Goal: Information Seeking & Learning: Learn about a topic

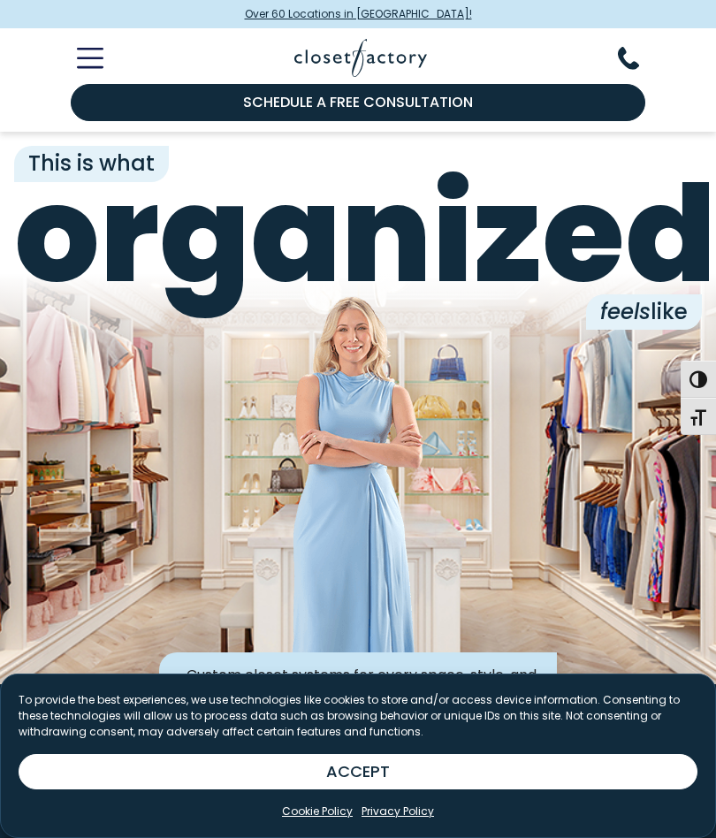
click at [72, 51] on button "Toggle Mobile Menu" at bounding box center [80, 58] width 48 height 21
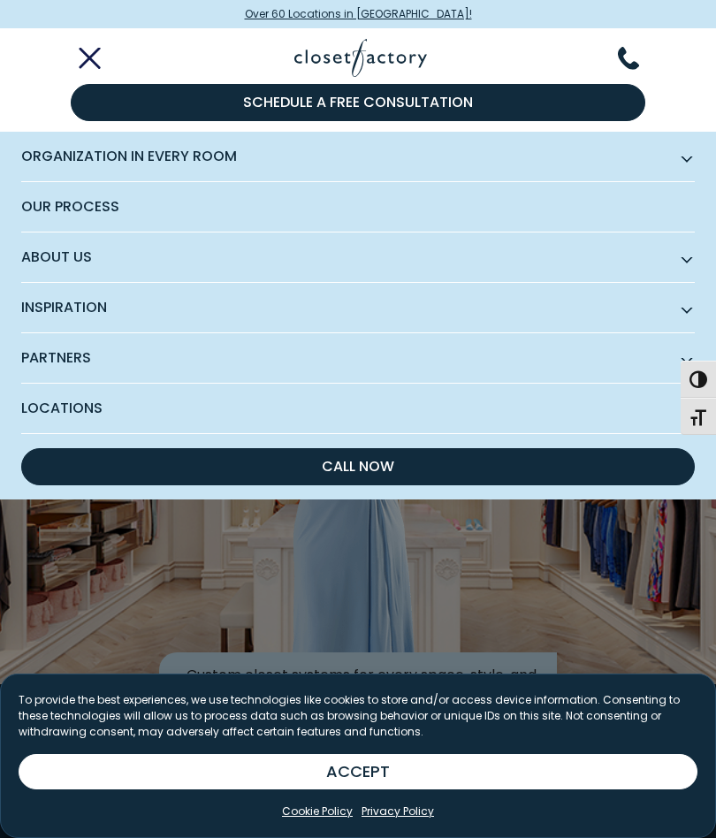
click at [684, 311] on span "Subnav Button - Inspiration" at bounding box center [687, 307] width 9 height 9
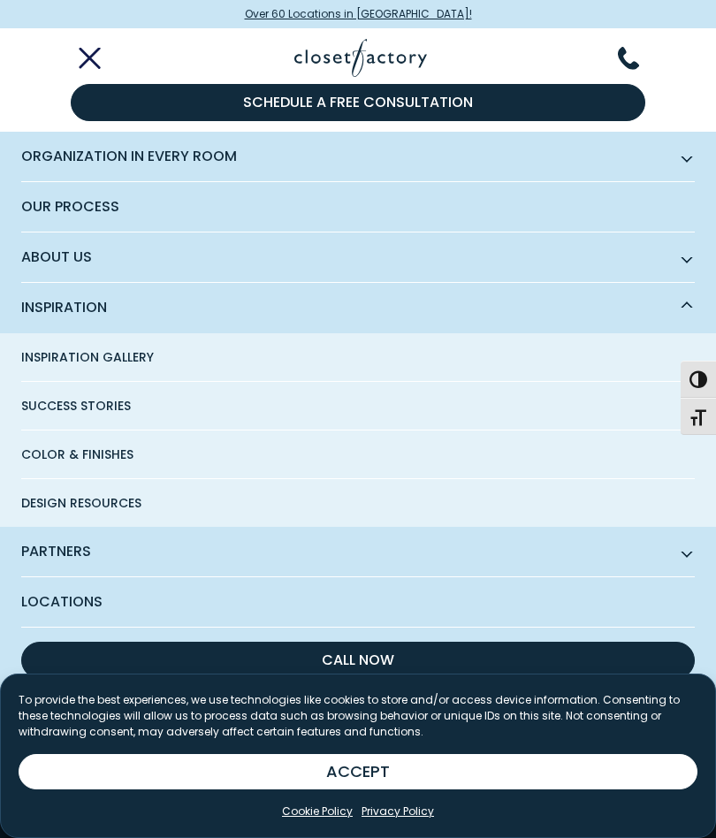
click at [116, 357] on span "Inspiration Gallery" at bounding box center [87, 357] width 133 height 48
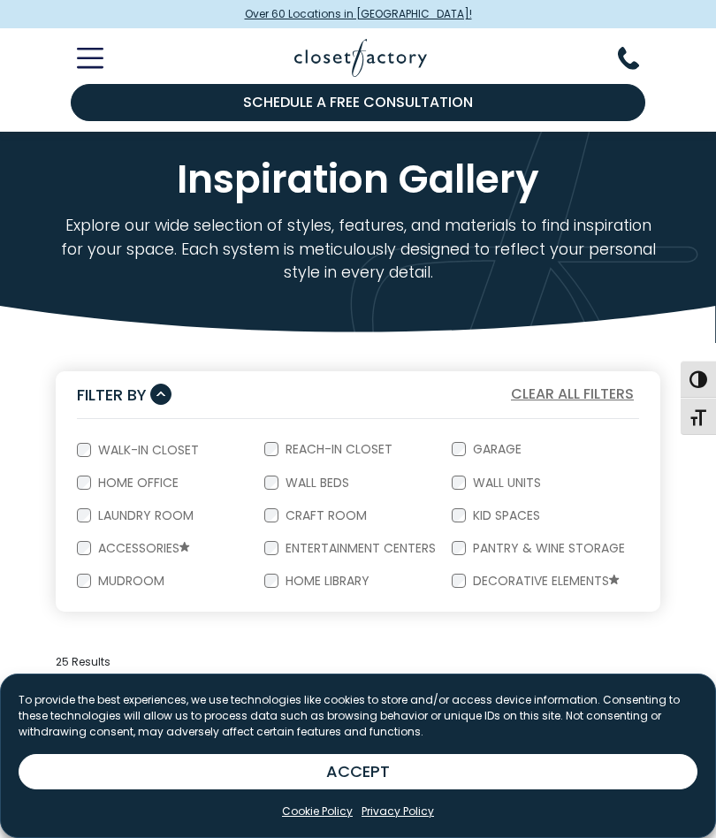
click at [553, 780] on button "ACCEPT" at bounding box center [358, 771] width 679 height 35
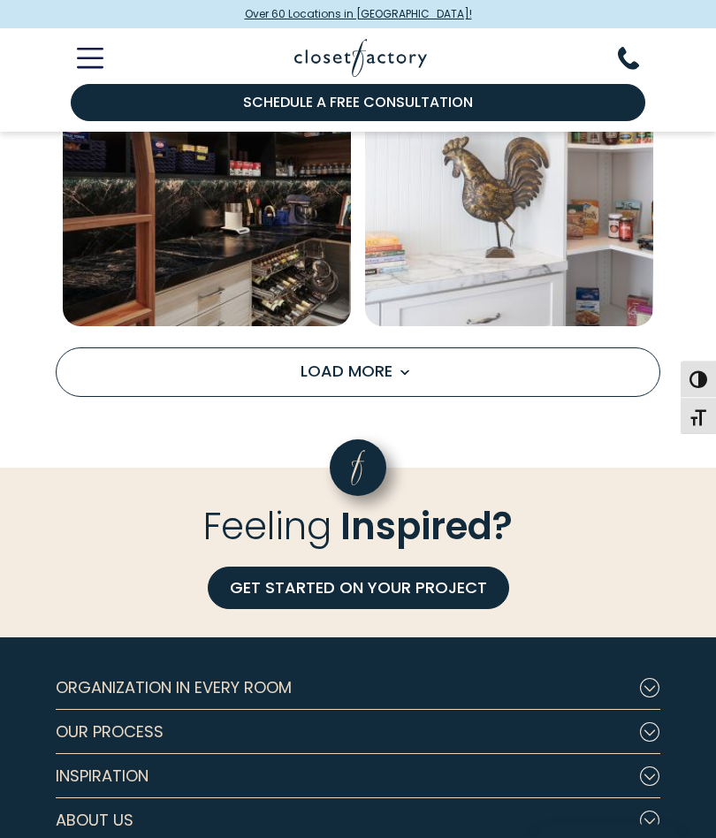
scroll to position [2770, 0]
click at [528, 366] on button "Load More" at bounding box center [358, 373] width 605 height 50
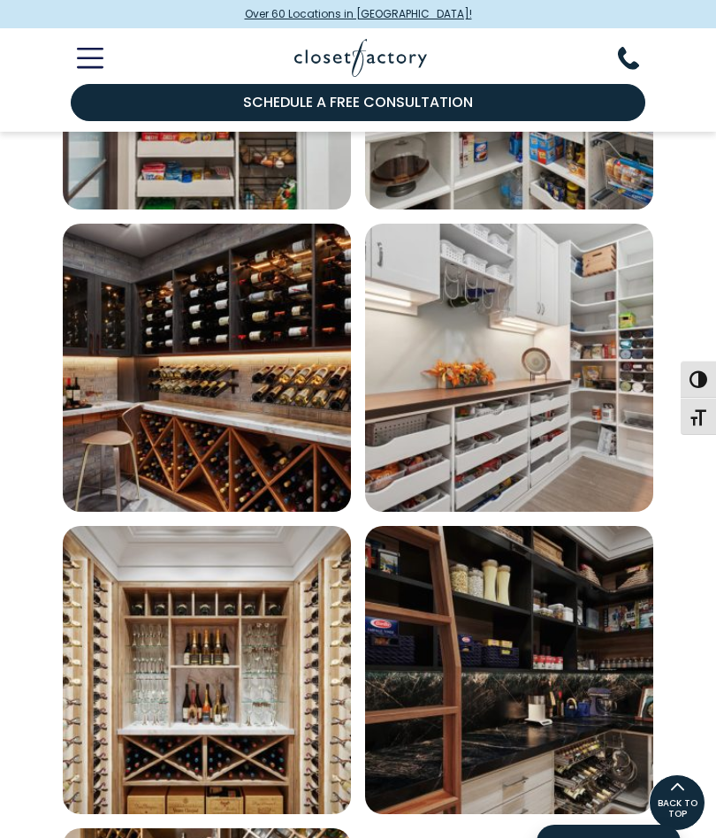
scroll to position [3486, 0]
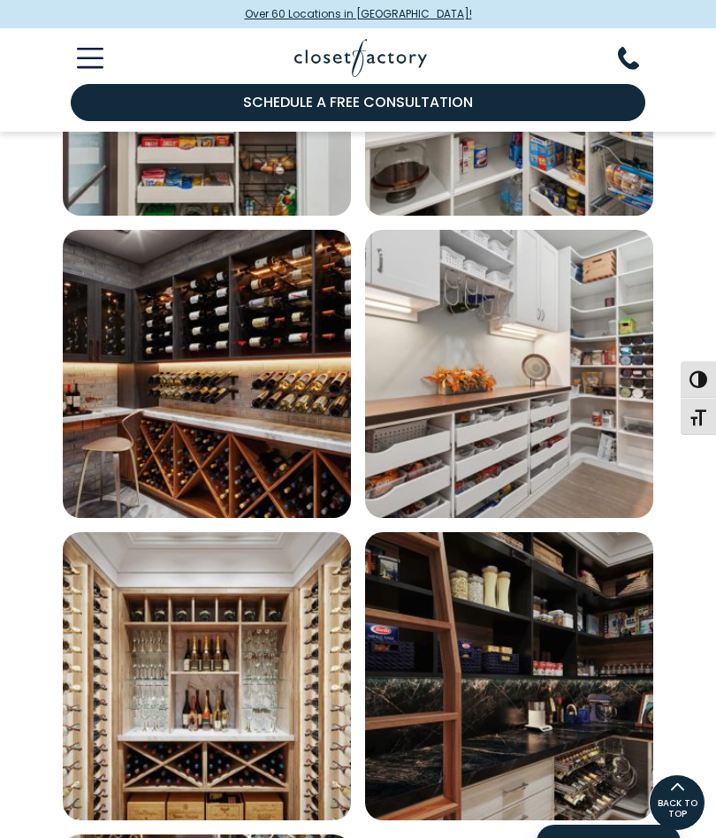
click at [545, 415] on img "Open inspiration gallery to preview enlarged image" at bounding box center [509, 374] width 288 height 288
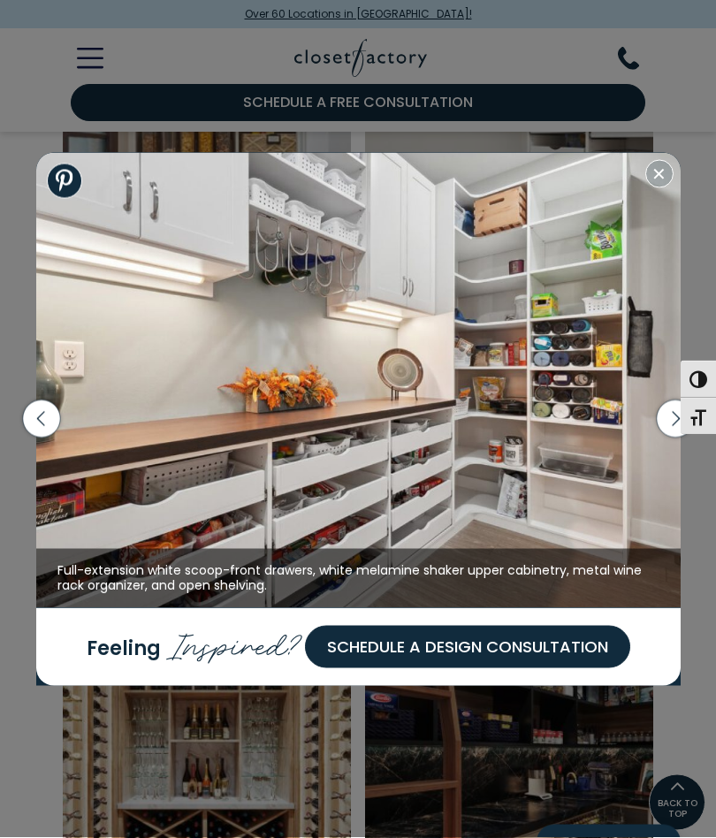
scroll to position [3419, 0]
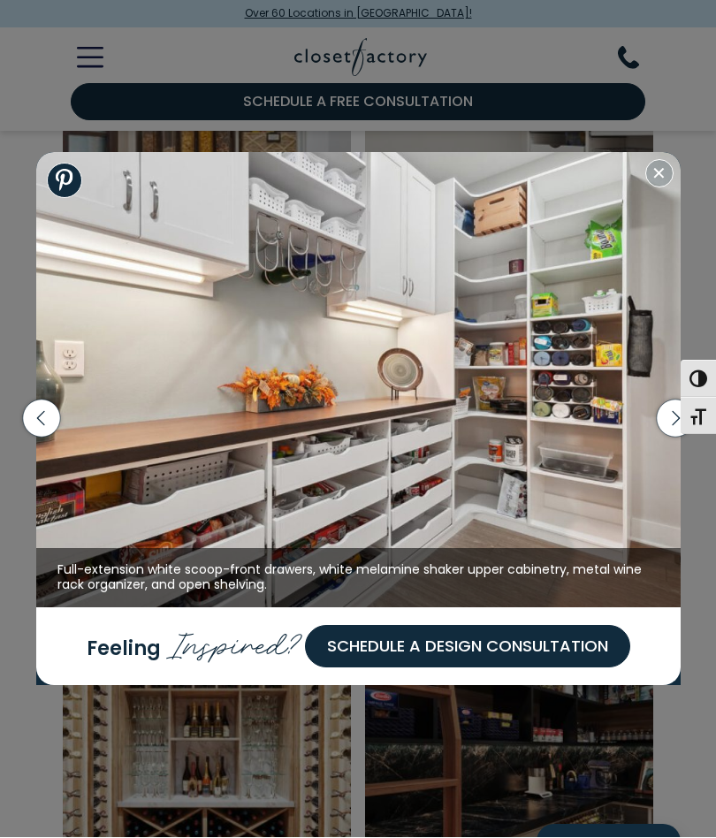
click at [665, 409] on icon "button" at bounding box center [674, 419] width 37 height 37
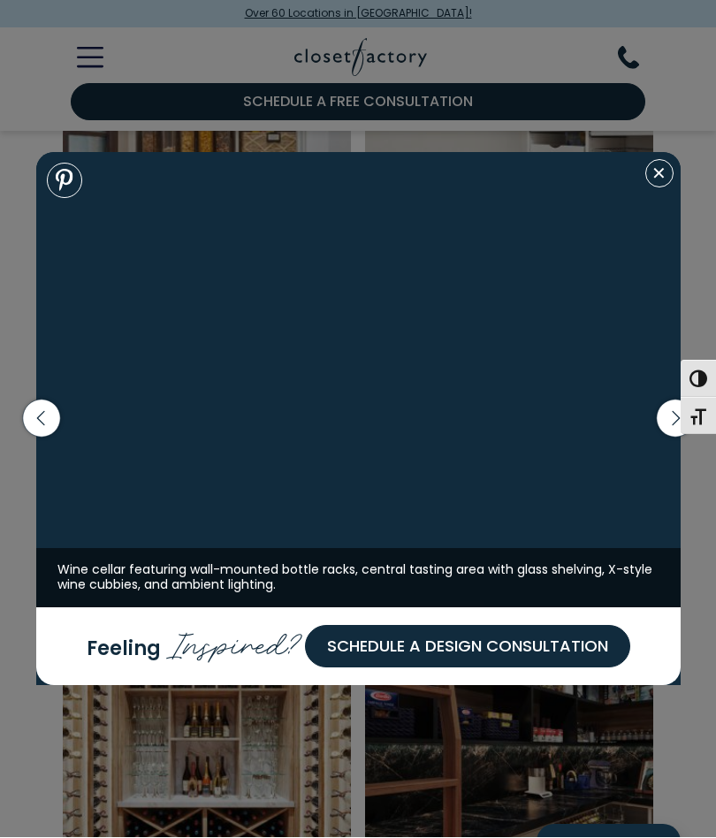
scroll to position [3420, 0]
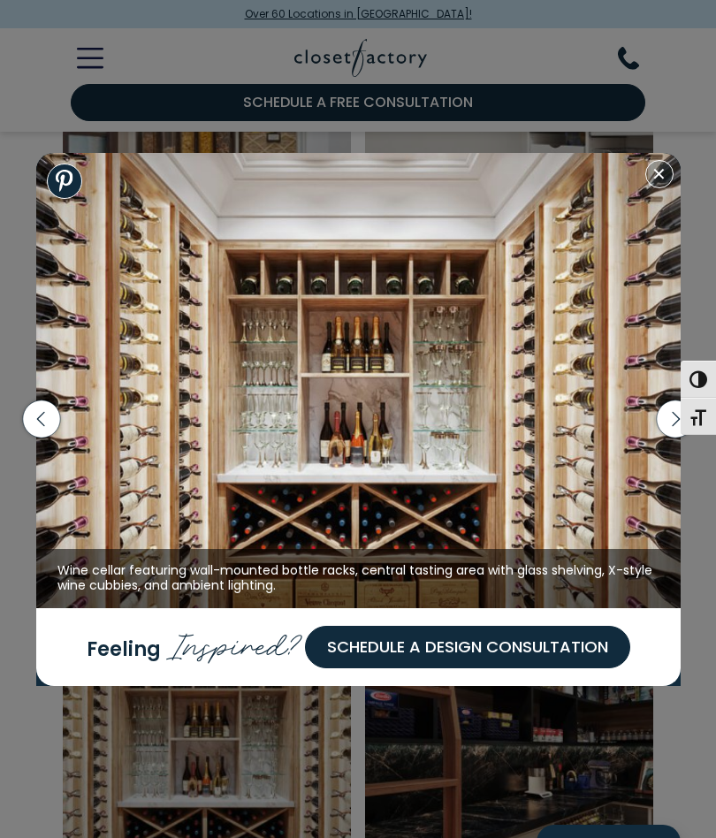
click at [660, 412] on icon "button" at bounding box center [674, 419] width 37 height 37
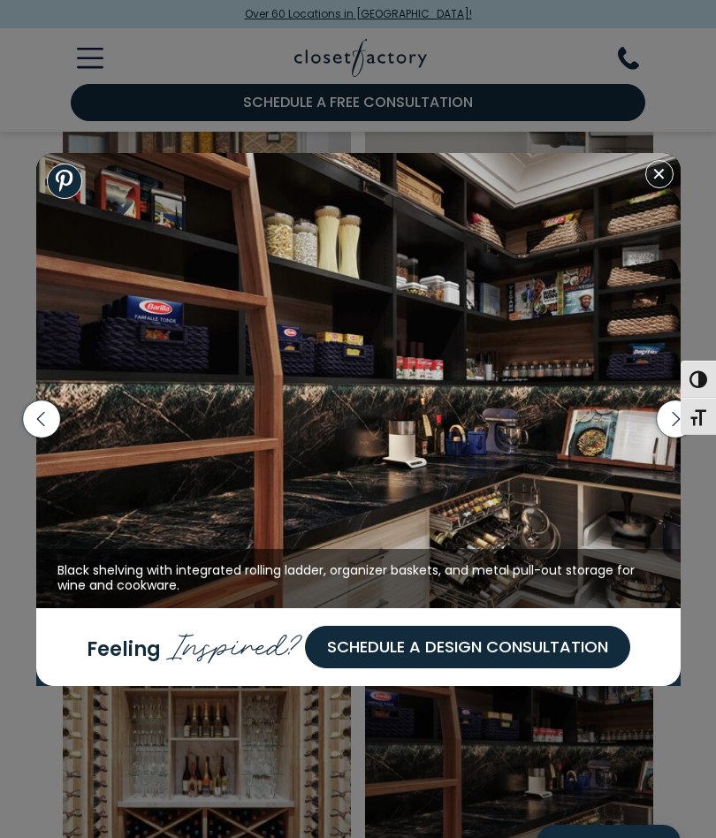
click at [666, 423] on icon "button" at bounding box center [674, 419] width 37 height 37
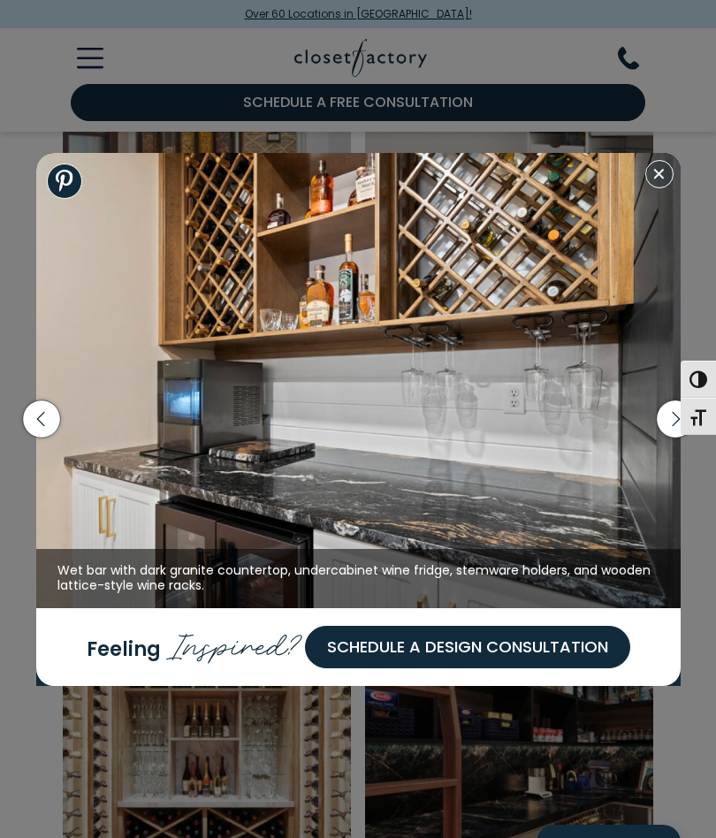
click at [661, 421] on icon "button" at bounding box center [674, 419] width 37 height 37
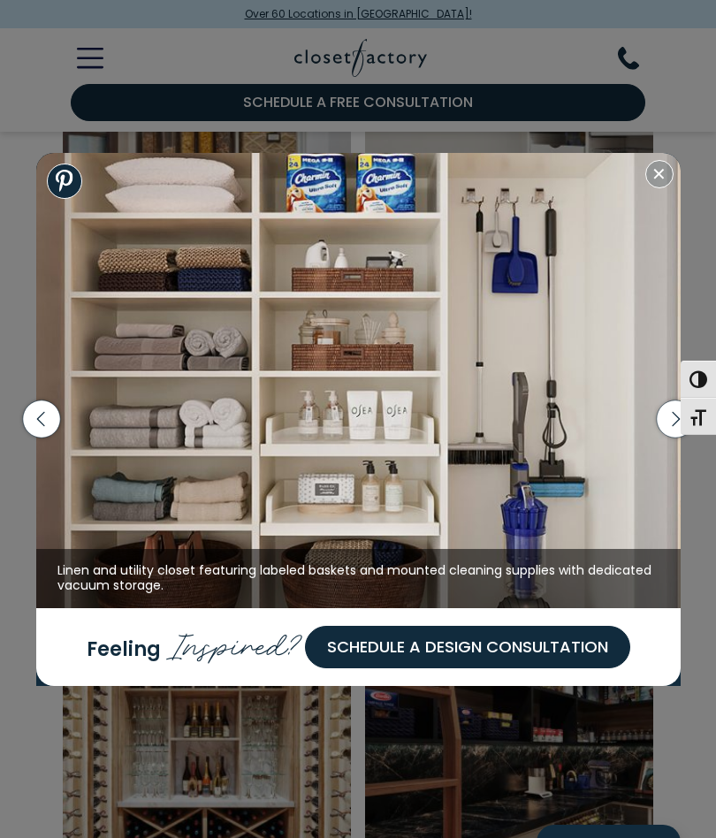
click at [667, 409] on icon "button" at bounding box center [674, 419] width 37 height 37
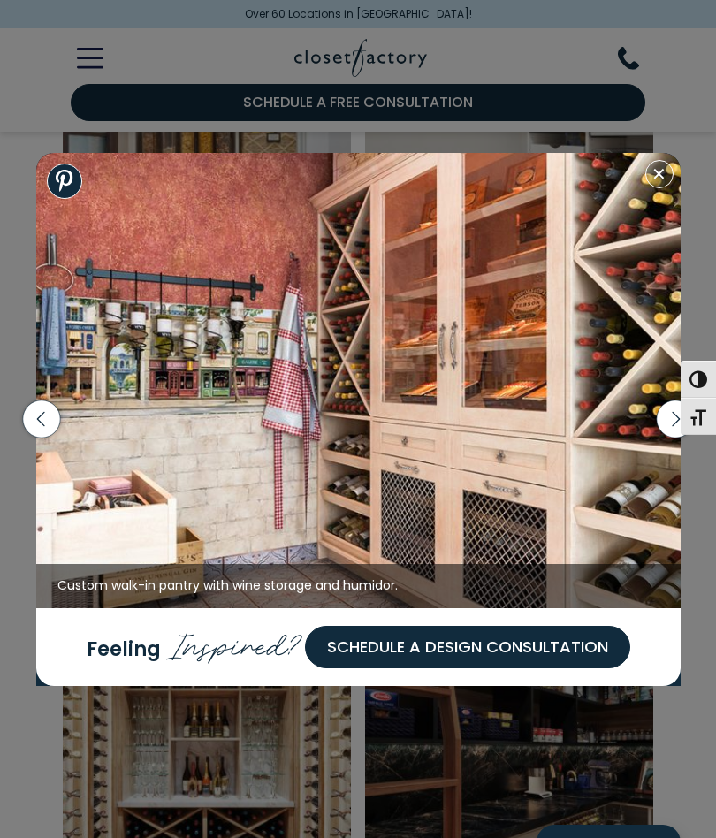
click at [668, 420] on icon "button" at bounding box center [674, 419] width 37 height 37
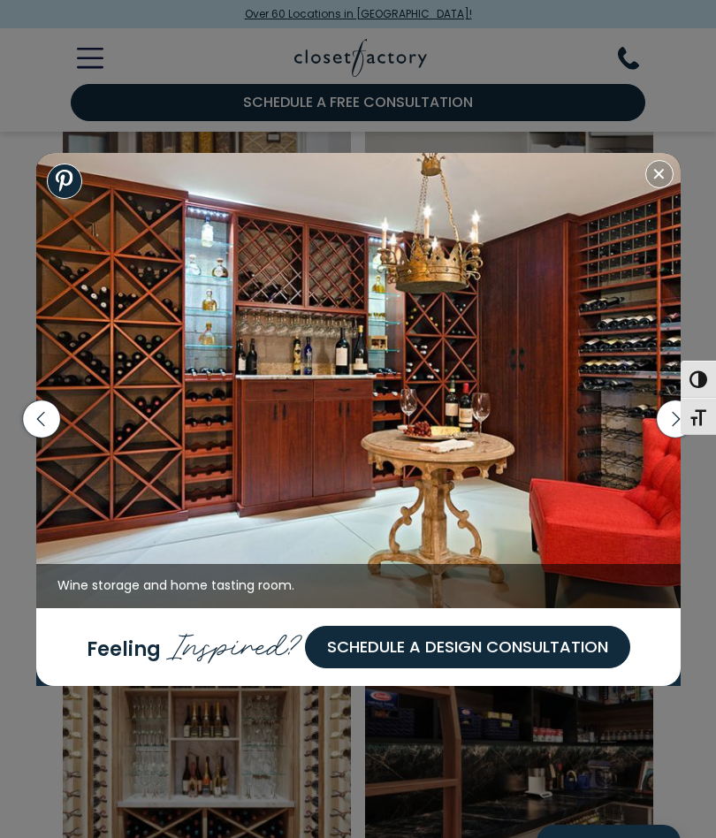
click at [669, 417] on icon "button" at bounding box center [674, 419] width 37 height 37
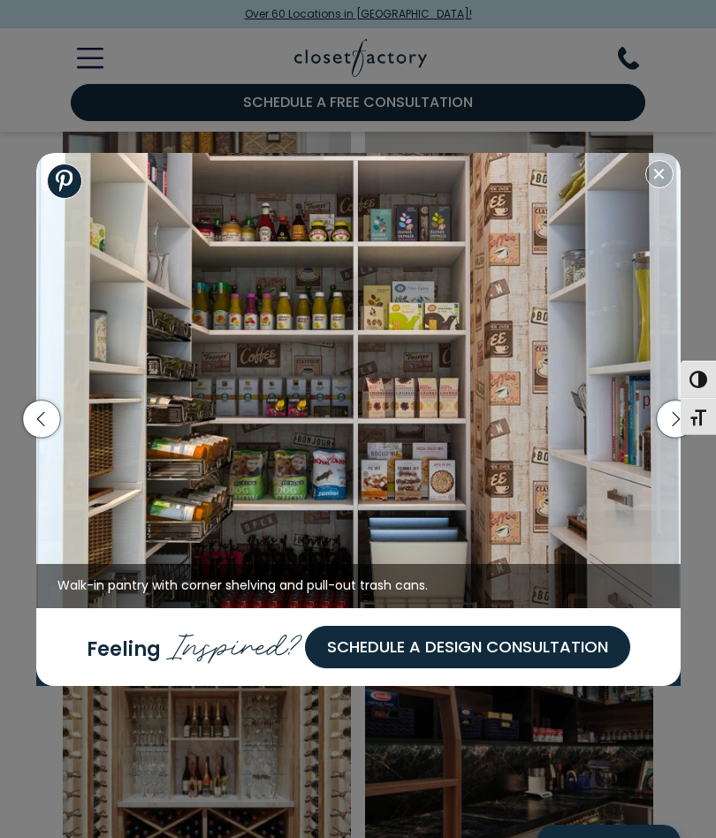
click at [667, 409] on icon "button" at bounding box center [674, 419] width 37 height 37
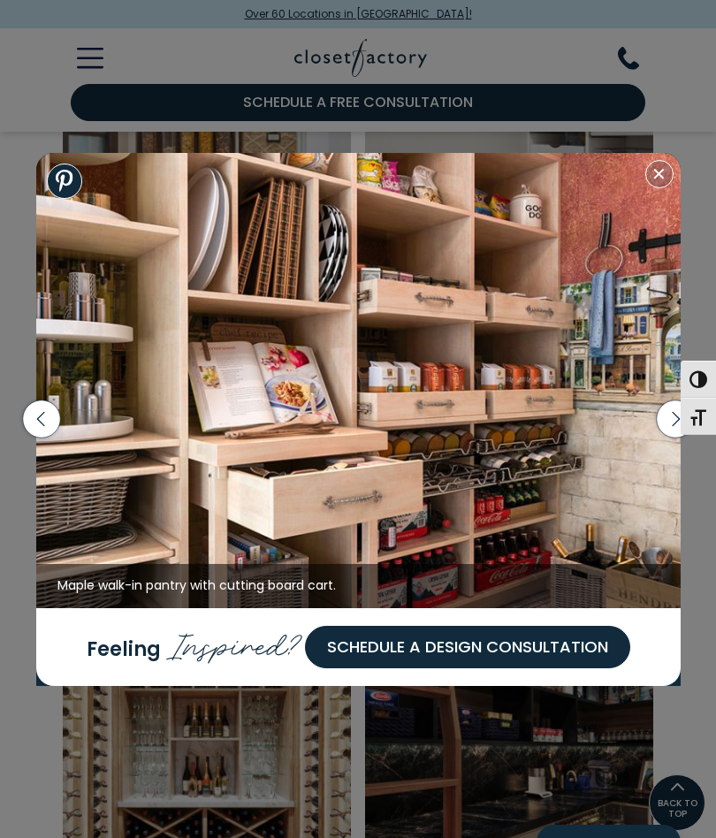
click at [655, 451] on icon "button" at bounding box center [676, 419] width 46 height 64
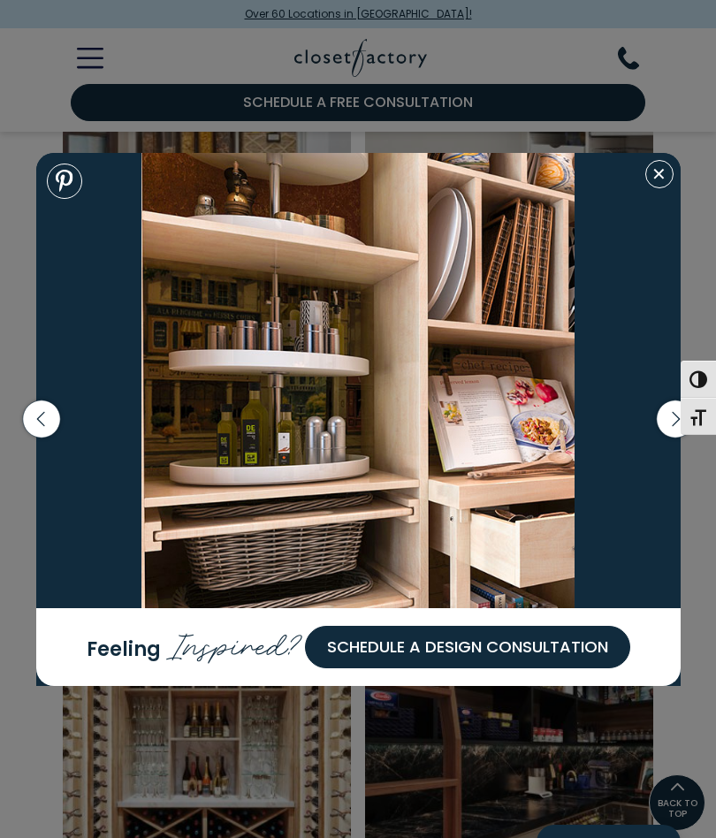
click at [661, 438] on icon "button" at bounding box center [674, 419] width 37 height 37
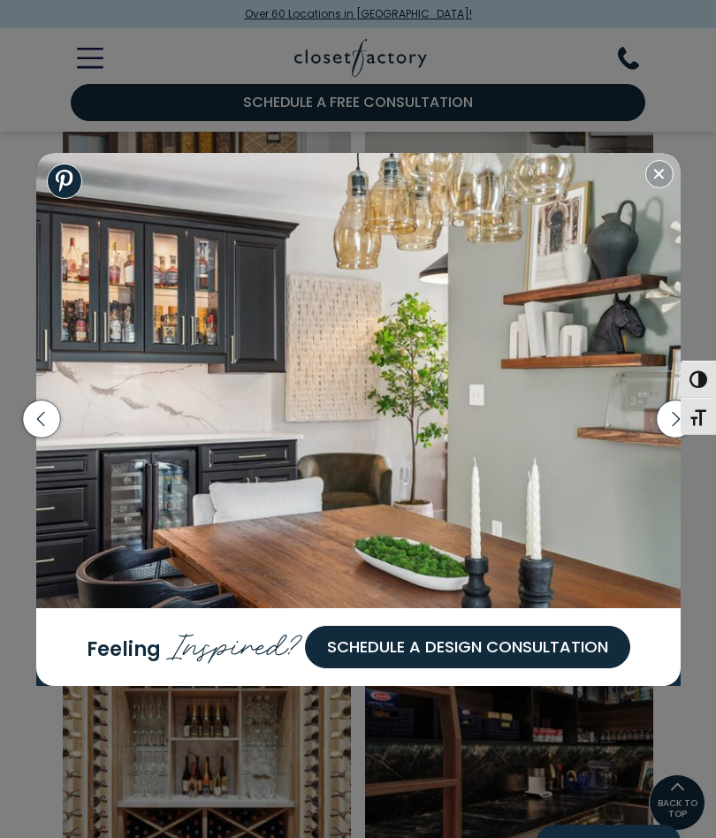
click at [661, 438] on icon "button" at bounding box center [674, 419] width 37 height 37
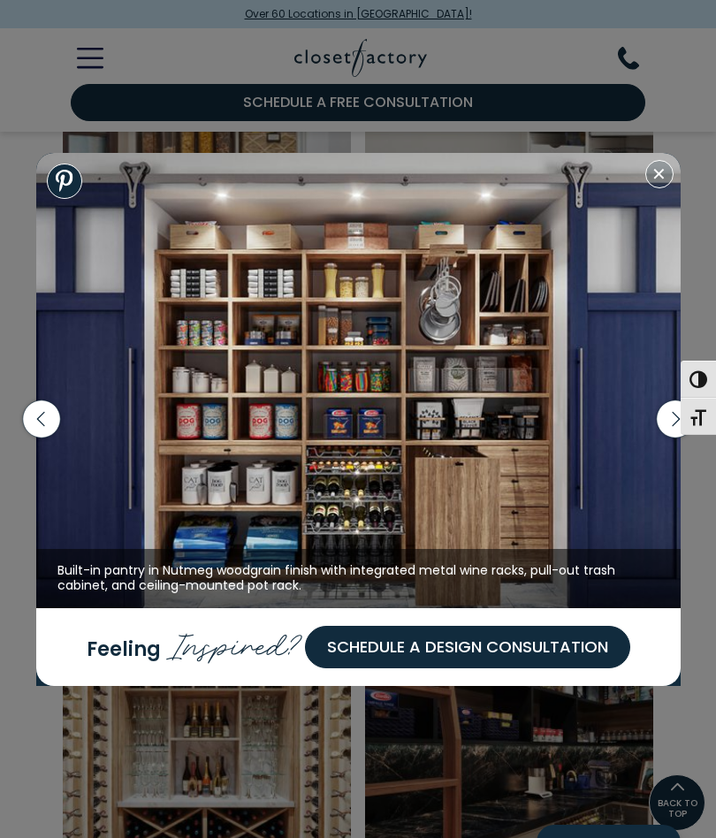
click at [661, 438] on icon "button" at bounding box center [674, 419] width 37 height 37
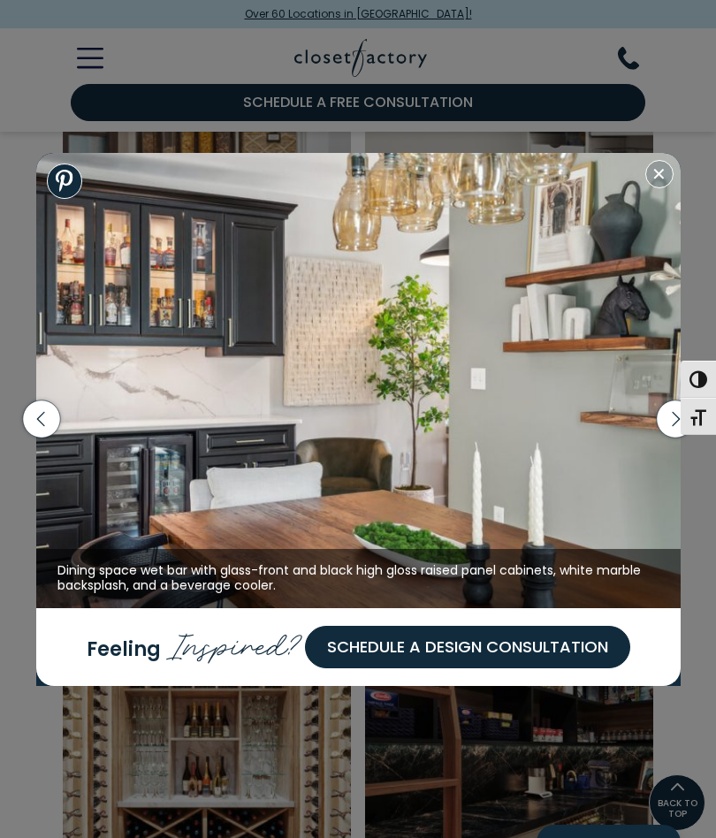
click at [655, 451] on icon "button" at bounding box center [676, 419] width 46 height 64
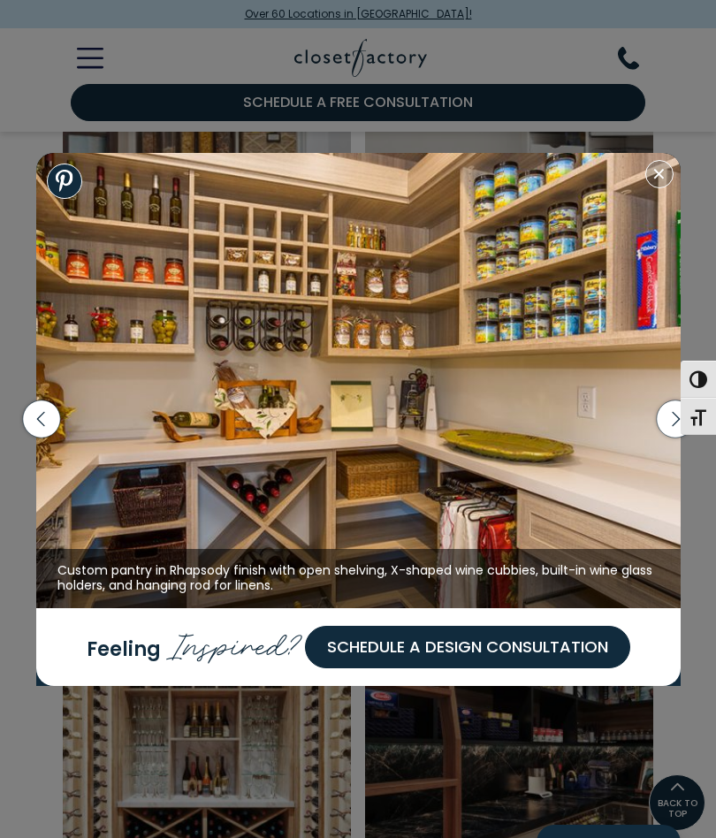
click at [653, 451] on icon "button" at bounding box center [676, 419] width 46 height 64
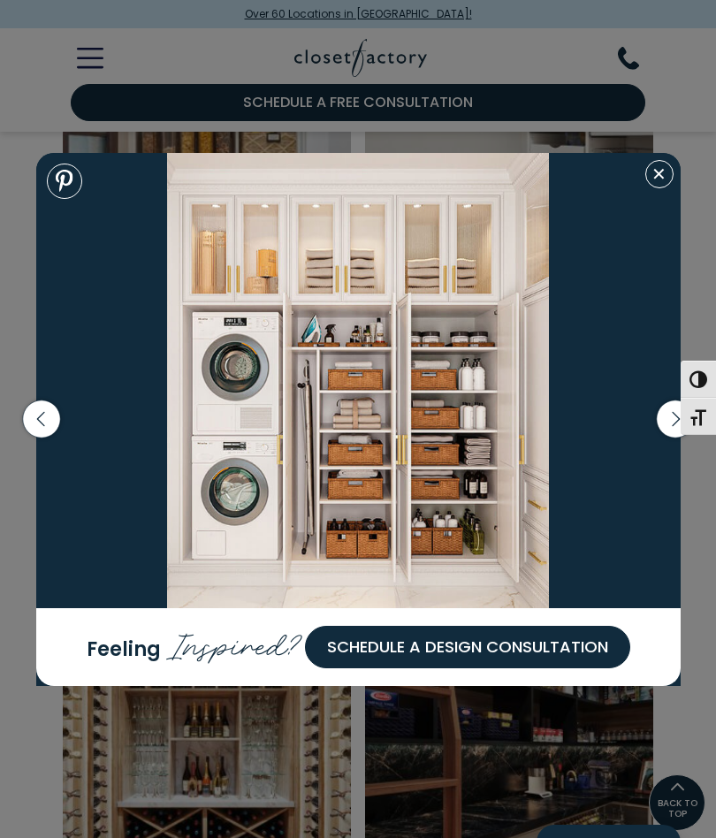
click at [664, 438] on icon "button" at bounding box center [674, 419] width 37 height 37
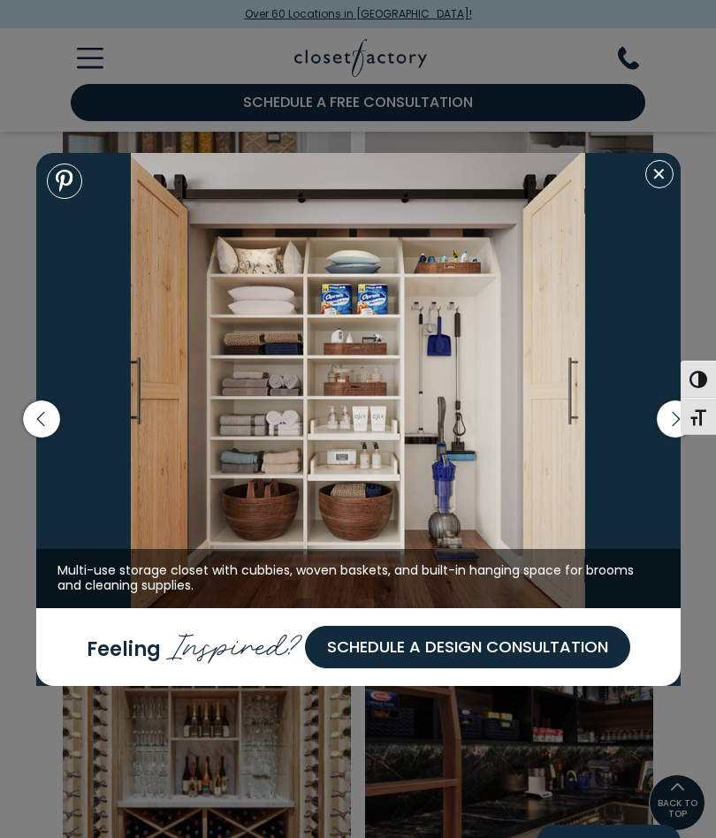
click at [655, 451] on icon "button" at bounding box center [676, 419] width 46 height 64
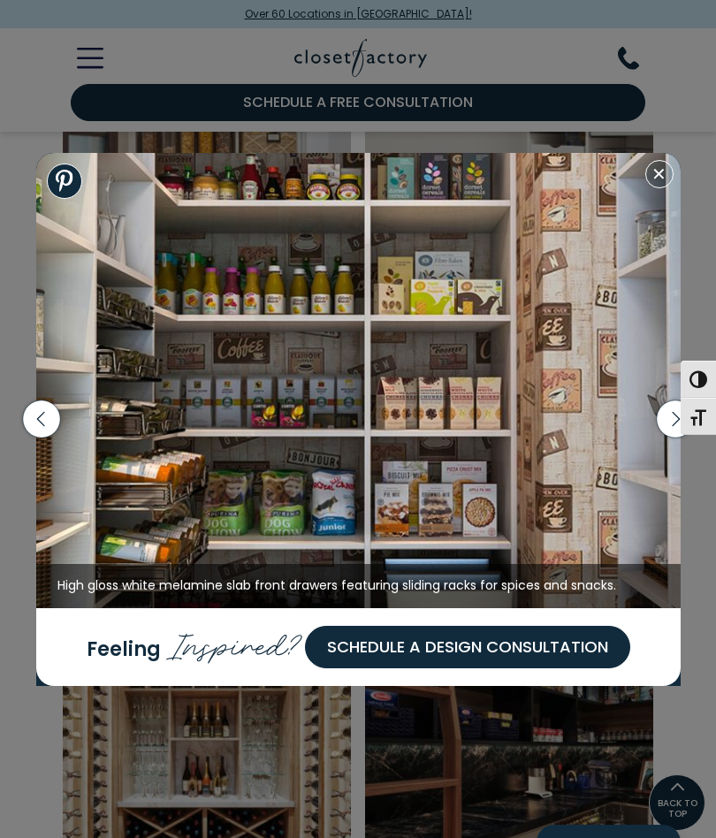
click at [658, 438] on icon "button" at bounding box center [674, 419] width 37 height 37
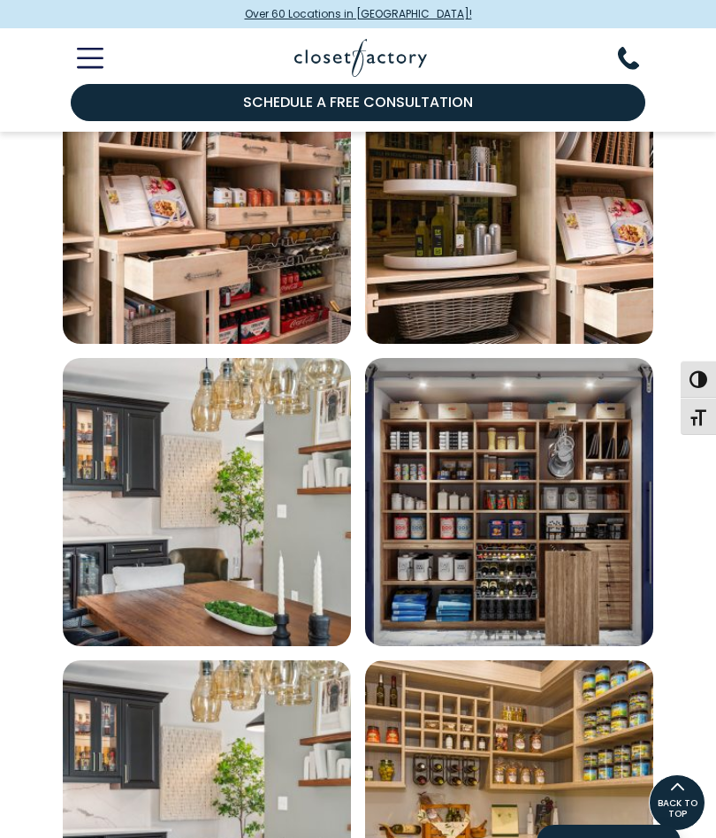
scroll to position [1240, 0]
